Goal: Information Seeking & Learning: Learn about a topic

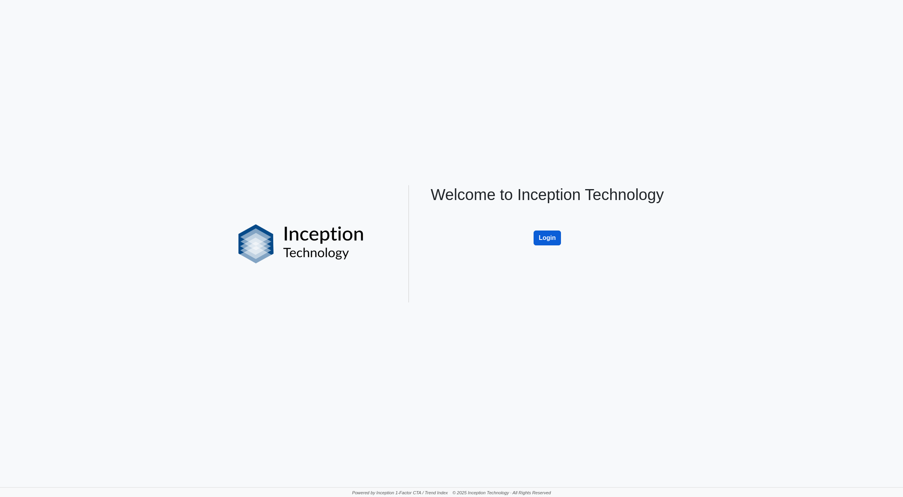
click at [551, 234] on button "Login" at bounding box center [546, 238] width 27 height 15
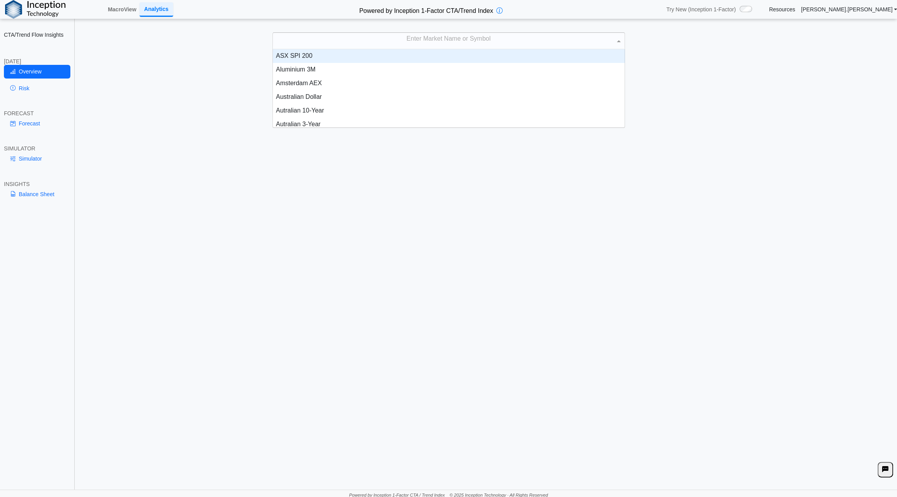
click at [430, 43] on div "Enter Market Name or Symbol" at bounding box center [449, 41] width 352 height 16
type input "****"
click at [365, 54] on div "Corn" at bounding box center [449, 56] width 352 height 14
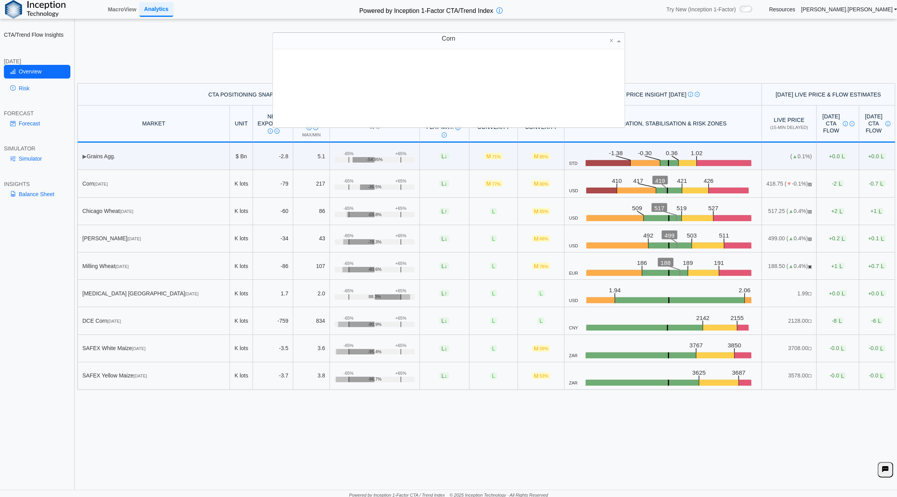
scroll to position [72, 346]
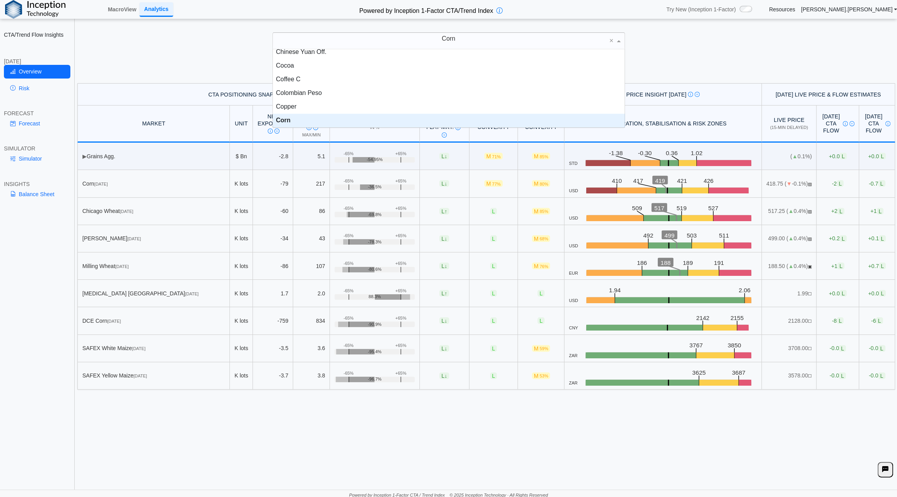
click at [184, 65] on div "[DATE] CTA/Trend Positioning & Flow Risk Overview Positioning data updated at p…" at bounding box center [485, 70] width 821 height 26
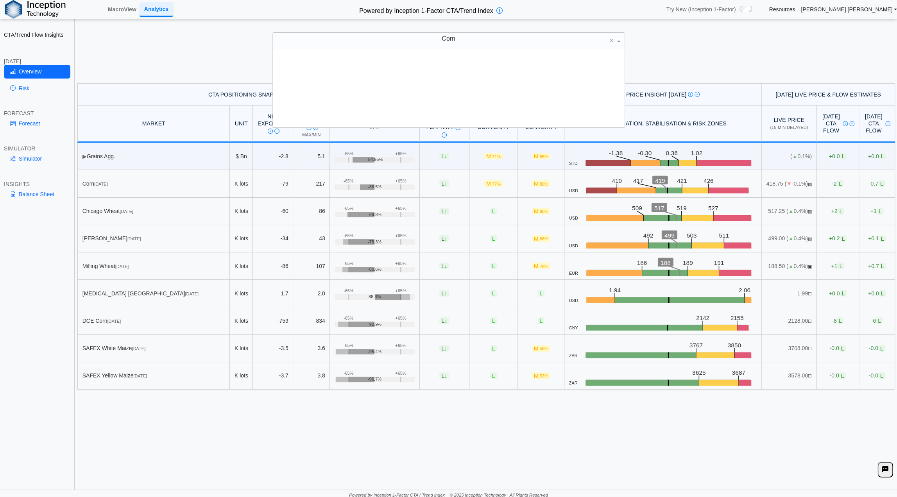
click at [473, 40] on div "Corn" at bounding box center [449, 41] width 352 height 16
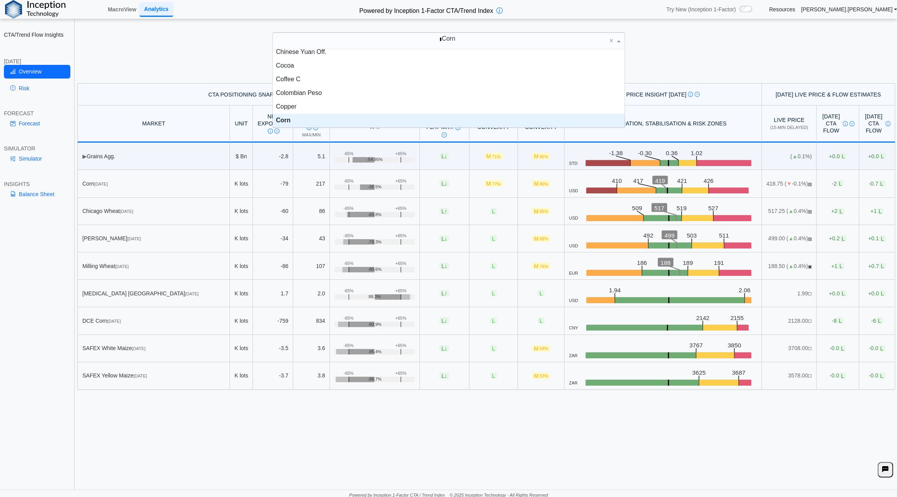
scroll to position [0, 0]
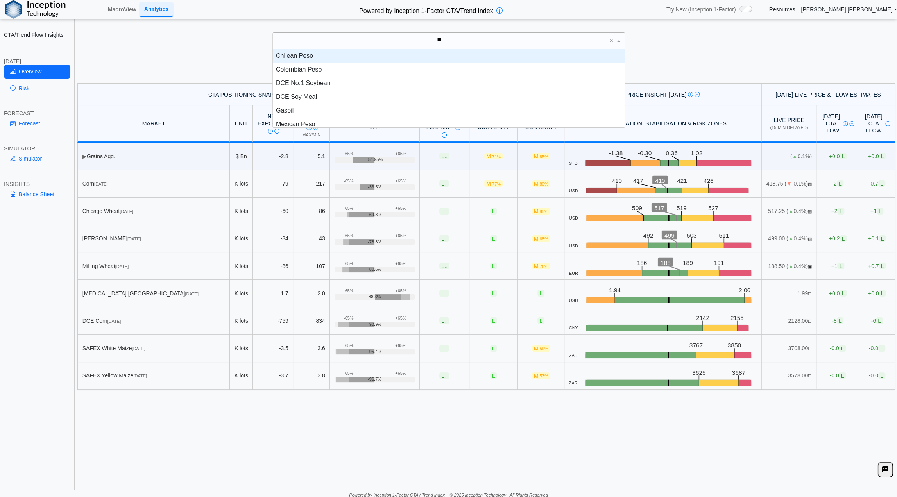
type input "***"
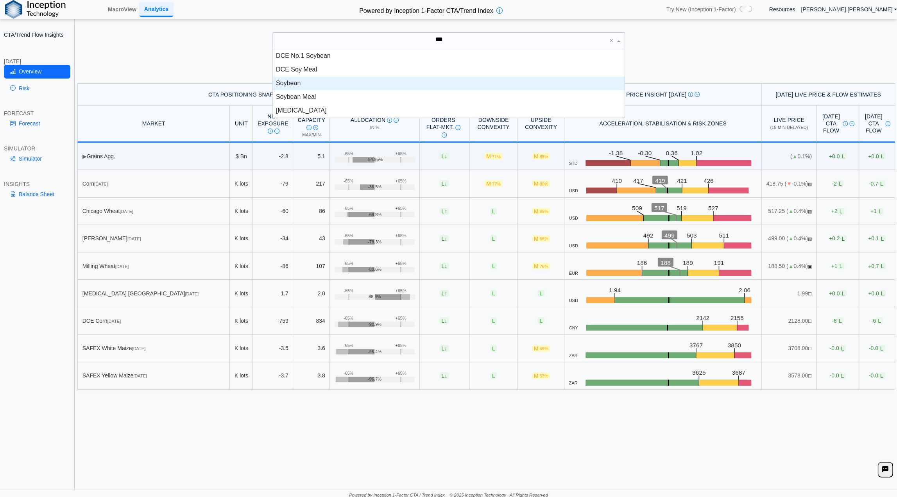
click at [304, 84] on div "Soybean" at bounding box center [449, 84] width 352 height 14
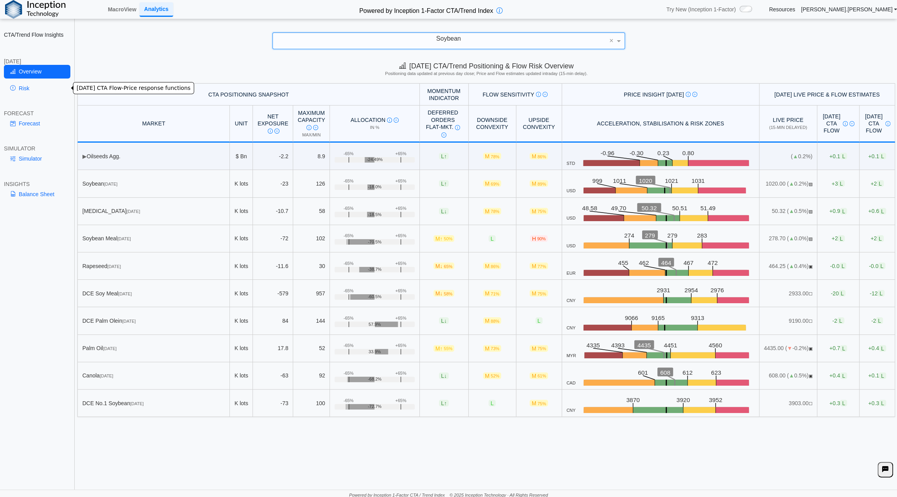
click at [27, 86] on link "Risk" at bounding box center [37, 88] width 66 height 13
